Goal: Task Accomplishment & Management: Use online tool/utility

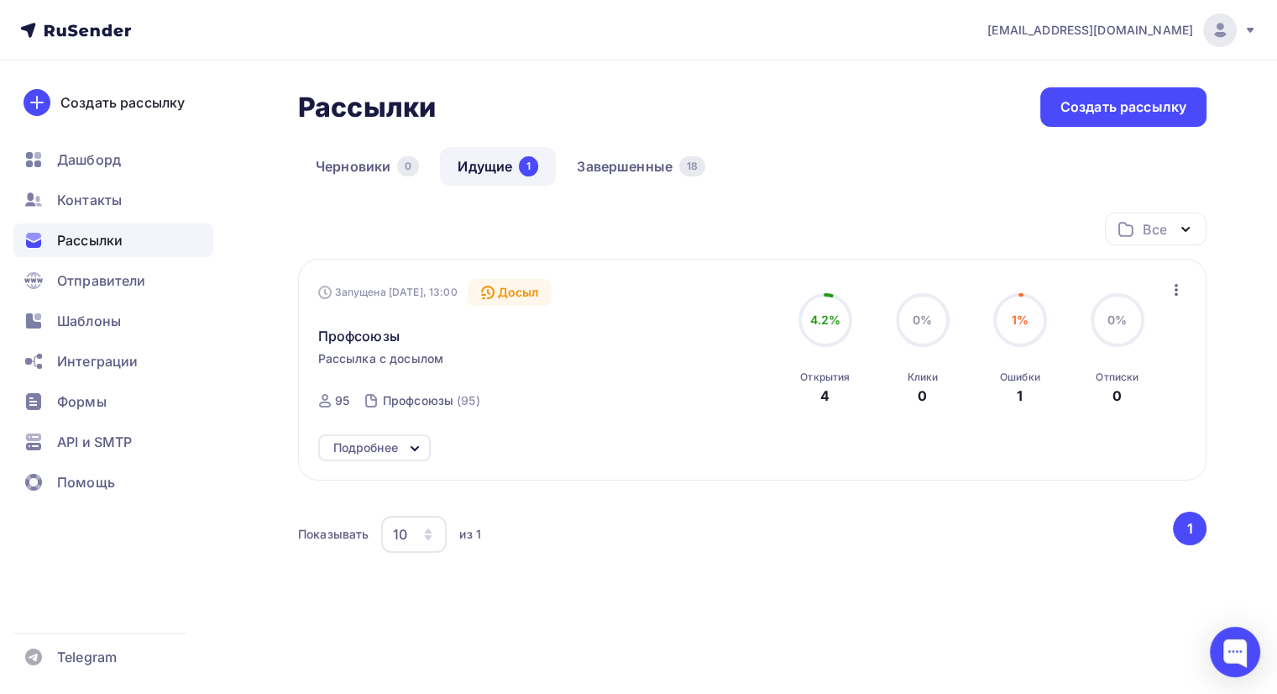
click at [600, 217] on div "Все Все папки Создать новую папку" at bounding box center [752, 235] width 909 height 46
click at [96, 325] on span "Шаблоны" at bounding box center [89, 321] width 64 height 20
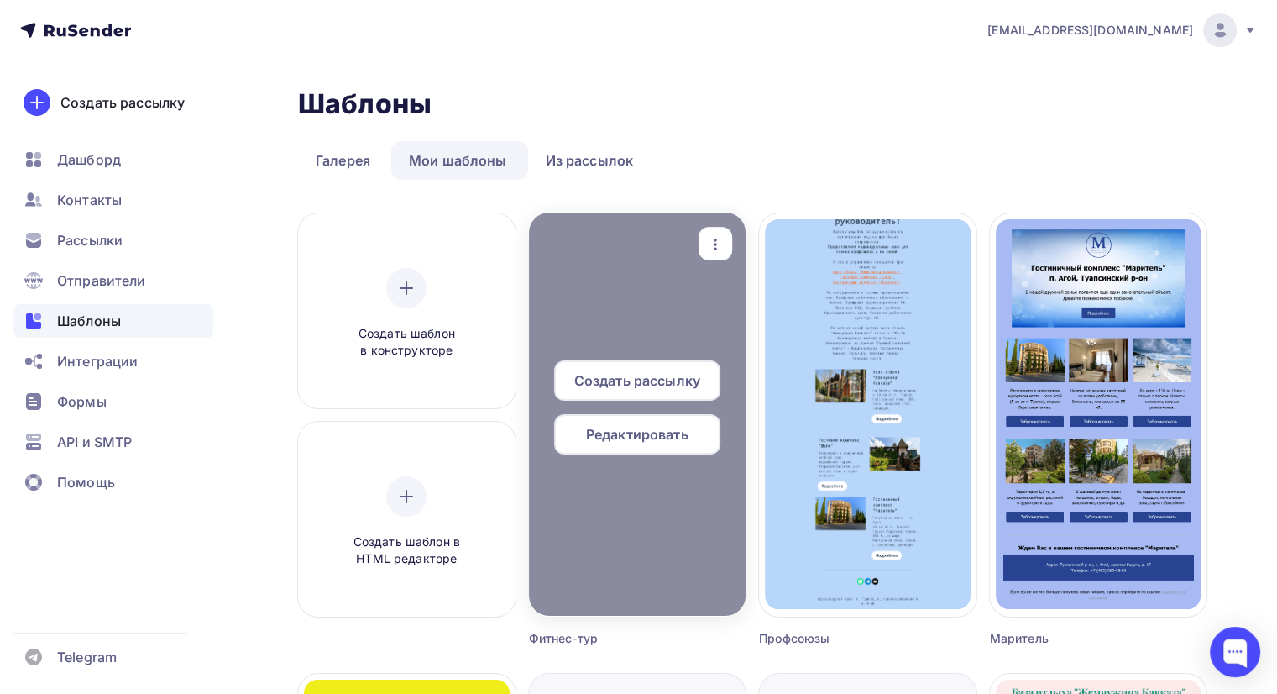
click at [630, 429] on span "Редактировать" at bounding box center [637, 434] width 102 height 20
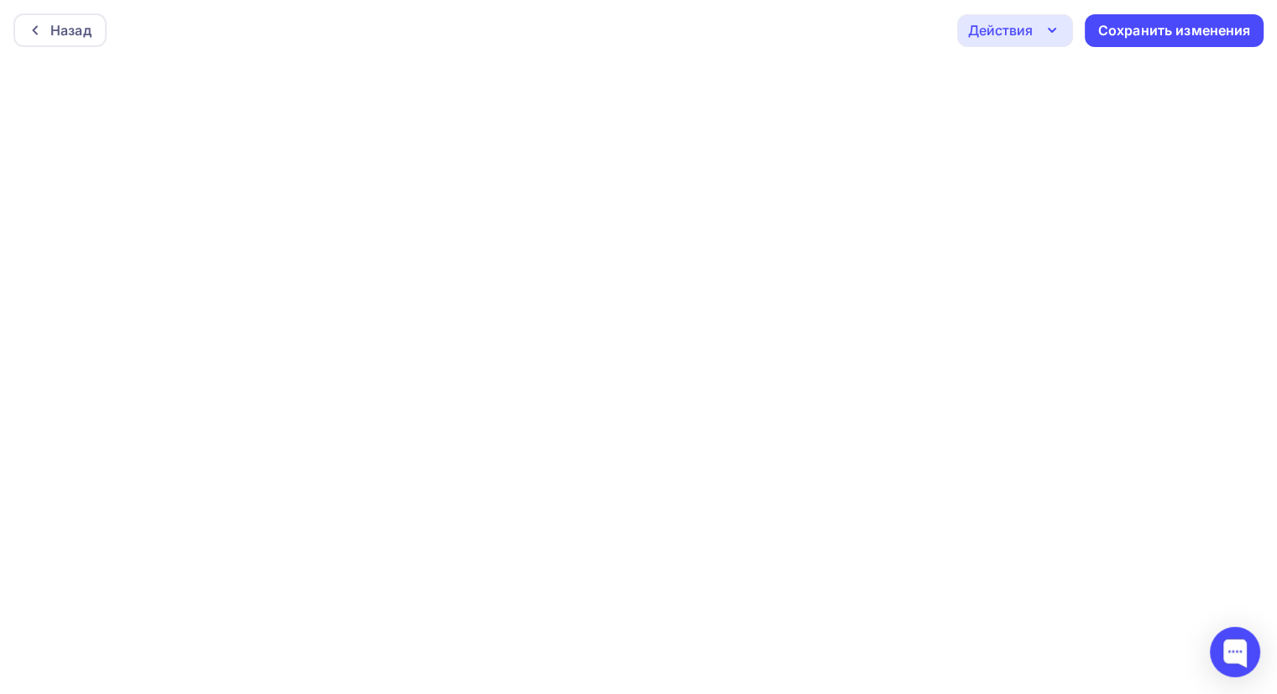
click at [1045, 35] on icon "button" at bounding box center [1052, 30] width 20 height 20
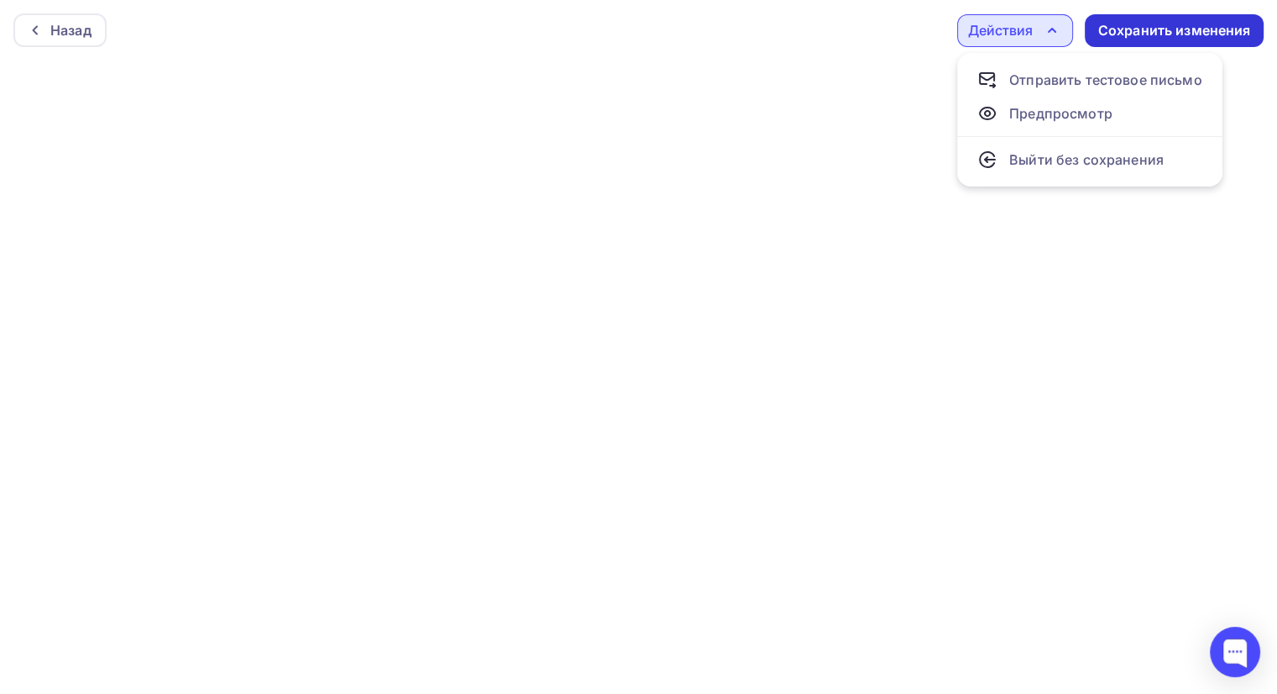
click at [1152, 34] on div "Сохранить изменения" at bounding box center [1174, 30] width 153 height 19
